Goal: Check status

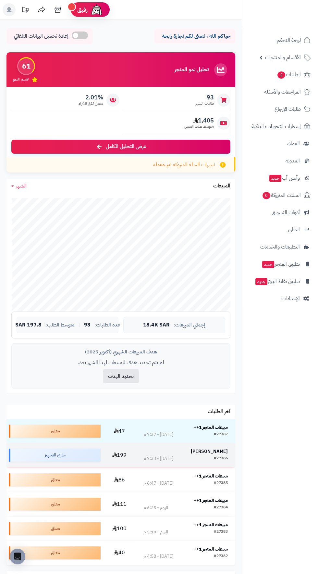
click at [221, 454] on div "[PERSON_NAME]" at bounding box center [186, 451] width 84 height 7
